Goal: Task Accomplishment & Management: Manage account settings

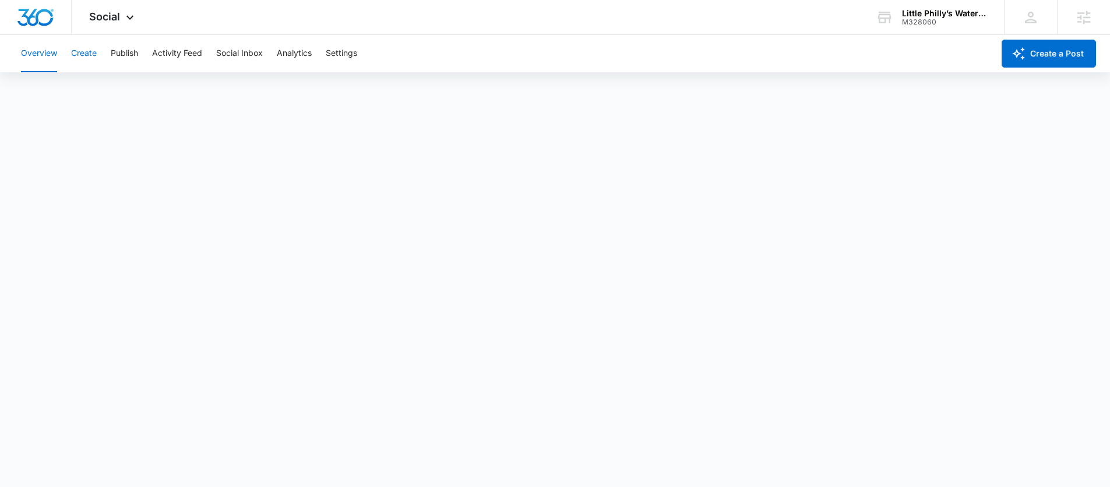
click at [92, 52] on button "Create" at bounding box center [84, 53] width 26 height 37
click at [102, 19] on span "Social" at bounding box center [104, 16] width 31 height 12
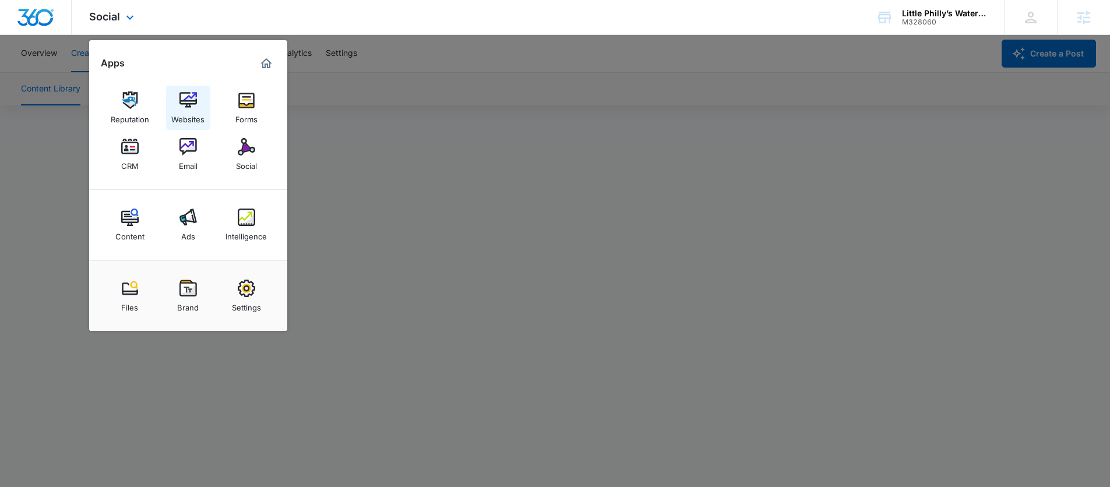
click at [192, 111] on div "Websites" at bounding box center [187, 116] width 33 height 15
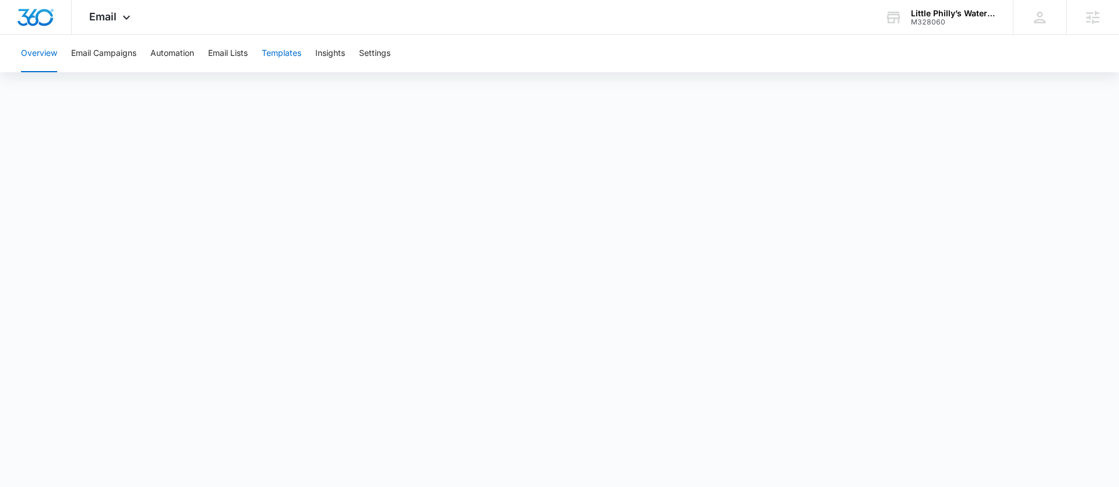
click at [272, 52] on button "Templates" at bounding box center [282, 53] width 40 height 37
click at [207, 56] on div "Overview Email Campaigns Automation Email Lists Templates Insights Settings" at bounding box center [559, 53] width 1091 height 37
click at [219, 54] on button "Email Lists" at bounding box center [228, 53] width 40 height 37
click at [269, 54] on button "Templates" at bounding box center [282, 53] width 40 height 37
